Goal: Information Seeking & Learning: Learn about a topic

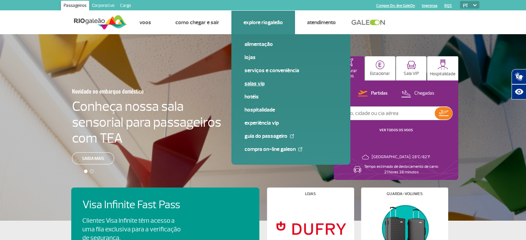
click at [252, 82] on link "Salas VIP" at bounding box center [290, 84] width 93 height 8
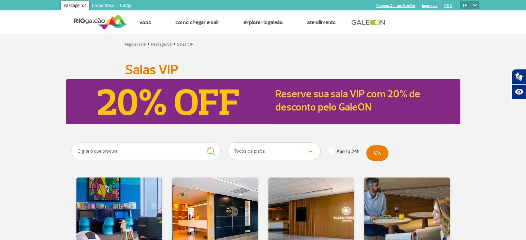
click at [297, 160] on div "Todos os pisos Área Pública (antes do Raio-X) Desembarque Área Pública Desembar…" at bounding box center [196, 152] width 250 height 21
click at [293, 153] on select "Todos os pisos Área Pública (antes do Raio-X) Desembarque Área Pública Desembar…" at bounding box center [274, 151] width 92 height 17
select select "92"
click at [228, 143] on select "Todos os pisos Área Pública (antes do Raio-X) Desembarque Área Pública Desembar…" at bounding box center [274, 151] width 92 height 17
click at [375, 156] on button "OK" at bounding box center [377, 154] width 22 height 16
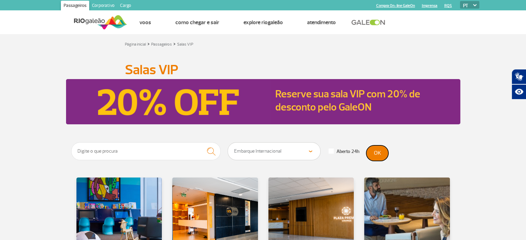
scroll to position [115, 0]
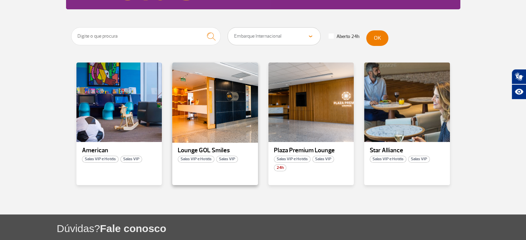
click at [210, 130] on div at bounding box center [214, 102] width 87 height 81
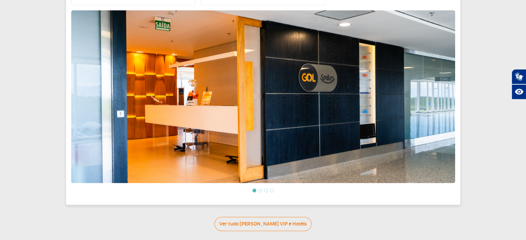
scroll to position [115, 0]
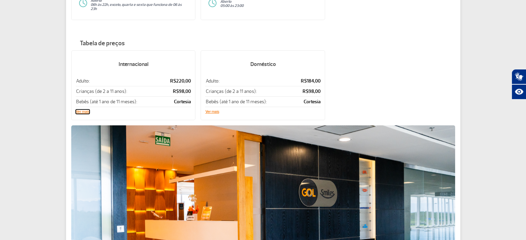
click at [84, 110] on button "Ver mais" at bounding box center [83, 112] width 14 height 4
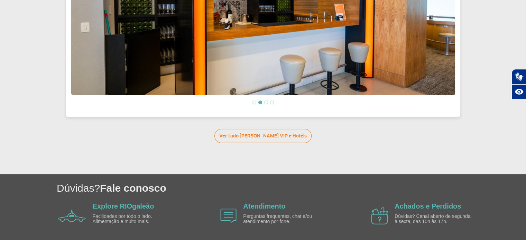
scroll to position [230, 0]
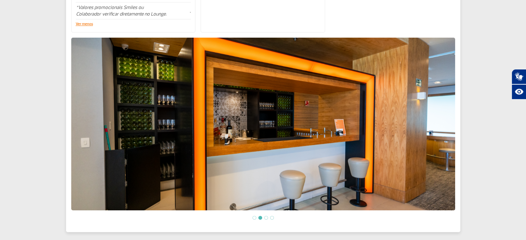
click at [265, 216] on li at bounding box center [266, 218] width 4 height 4
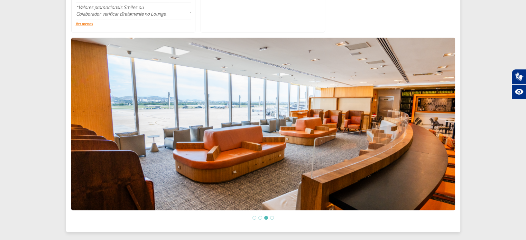
click at [272, 215] on ol at bounding box center [263, 218] width 384 height 6
click at [272, 217] on ol at bounding box center [263, 218] width 384 height 6
click at [272, 218] on ol at bounding box center [263, 218] width 384 height 6
click at [271, 216] on li at bounding box center [272, 218] width 4 height 4
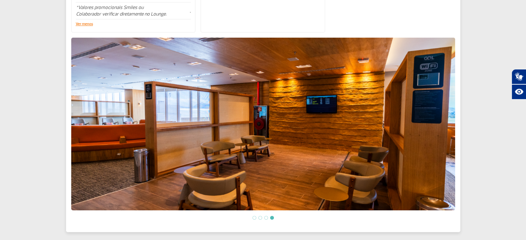
click at [255, 216] on li at bounding box center [254, 218] width 4 height 4
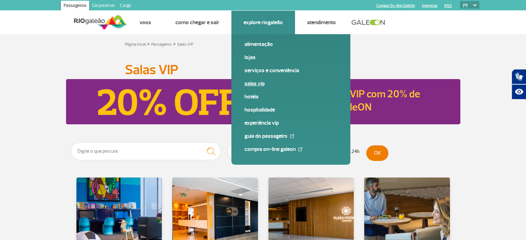
click at [253, 80] on link "Salas VIP" at bounding box center [290, 84] width 93 height 8
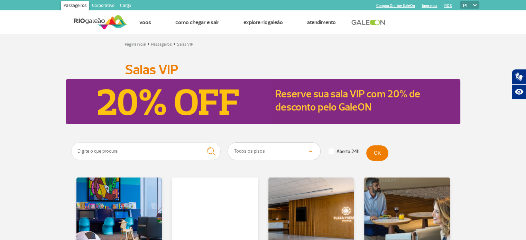
scroll to position [115, 0]
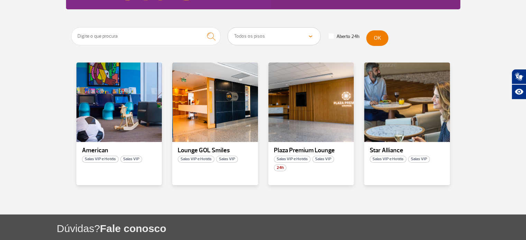
click at [265, 31] on select "Todos os pisos Área Pública (antes do Raio-X) Desembarque Área Pública Desembar…" at bounding box center [274, 36] width 92 height 17
select select "92"
click at [228, 28] on select "Todos os pisos Área Pública (antes do Raio-X) Desembarque Área Pública Desembar…" at bounding box center [274, 36] width 92 height 17
click at [321, 124] on div at bounding box center [310, 102] width 87 height 81
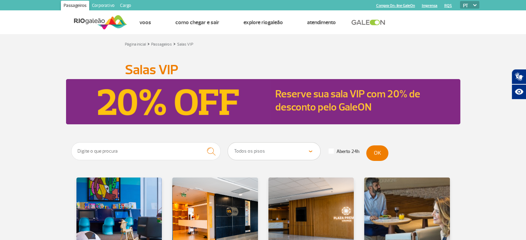
scroll to position [115, 0]
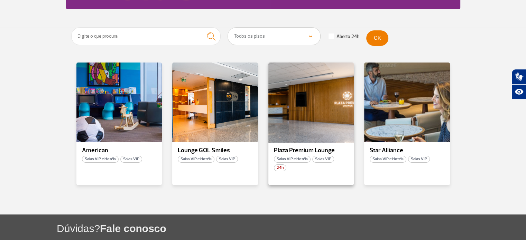
click at [321, 108] on div at bounding box center [310, 102] width 87 height 81
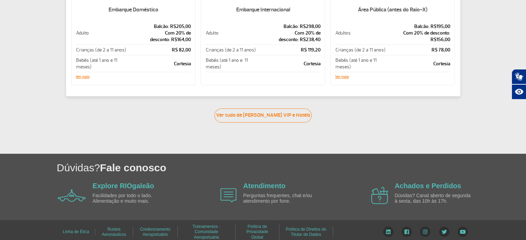
scroll to position [195, 0]
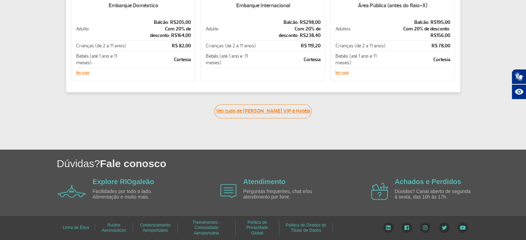
click at [251, 112] on link "Ver tudo [PERSON_NAME] VIP e Hotéis" at bounding box center [262, 111] width 97 height 14
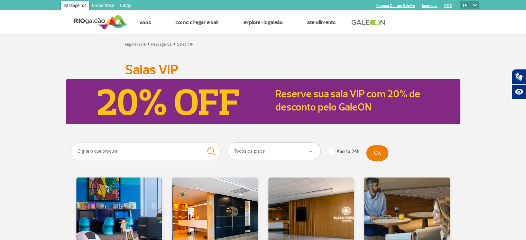
scroll to position [115, 0]
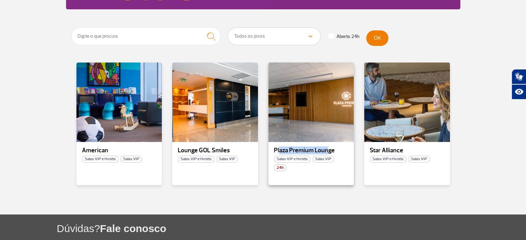
drag, startPoint x: 291, startPoint y: 150, endPoint x: 328, endPoint y: 150, distance: 36.3
click at [328, 150] on p "Plaza Premium Lounge" at bounding box center [311, 150] width 75 height 7
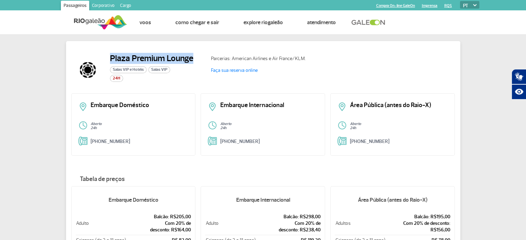
drag, startPoint x: 117, startPoint y: 54, endPoint x: 191, endPoint y: 53, distance: 74.3
click at [191, 53] on h2 "Plaza Premium Lounge" at bounding box center [151, 58] width 83 height 10
